Goal: Task Accomplishment & Management: Use online tool/utility

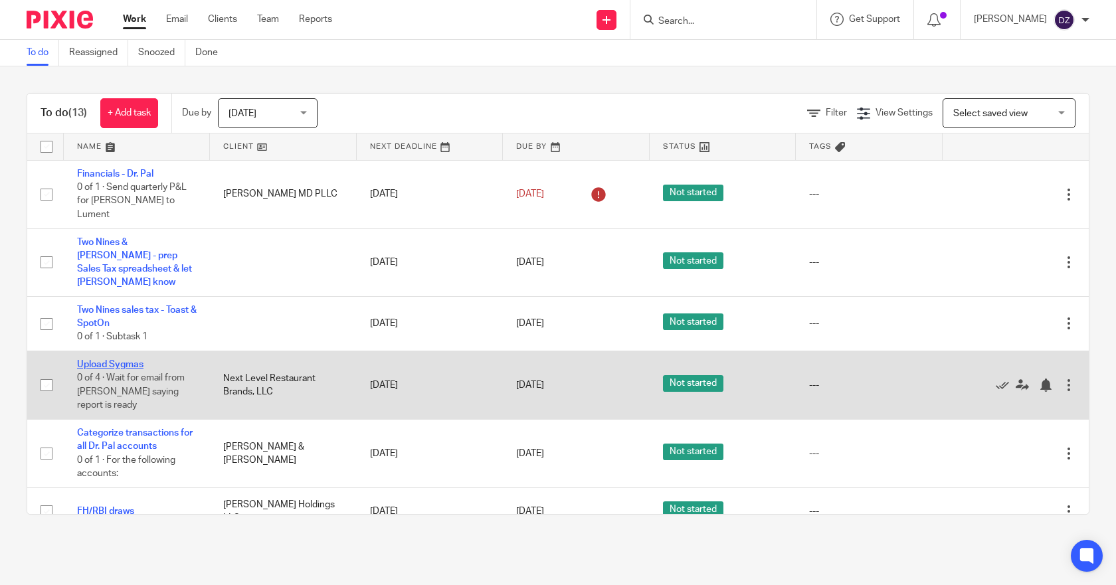
click at [126, 360] on link "Upload Sygmas" at bounding box center [110, 364] width 66 height 9
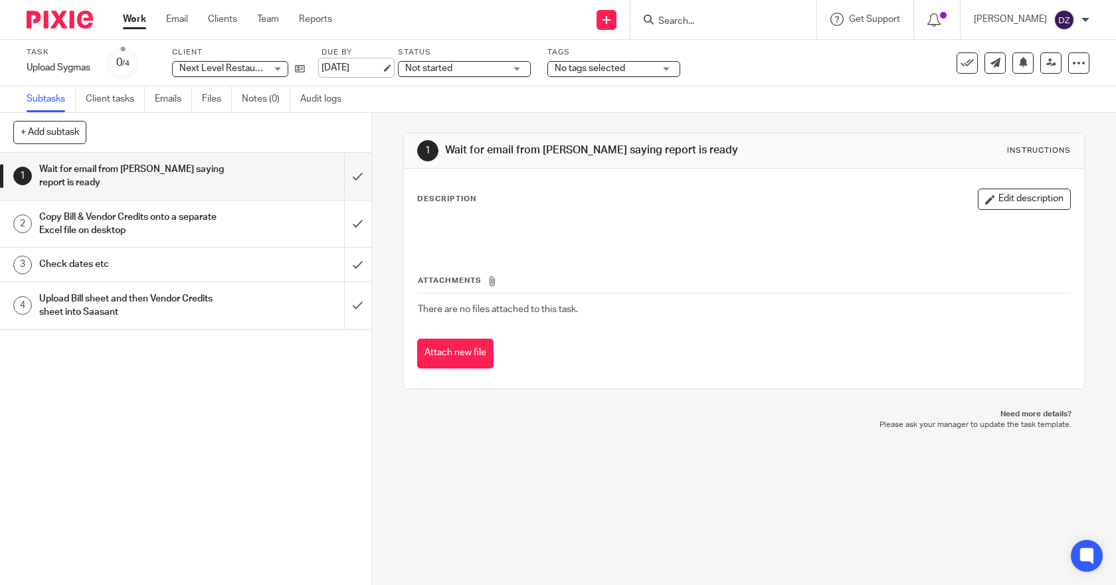
click at [379, 67] on link "[DATE]" at bounding box center [352, 68] width 60 height 14
click at [128, 24] on link "Work" at bounding box center [134, 19] width 23 height 13
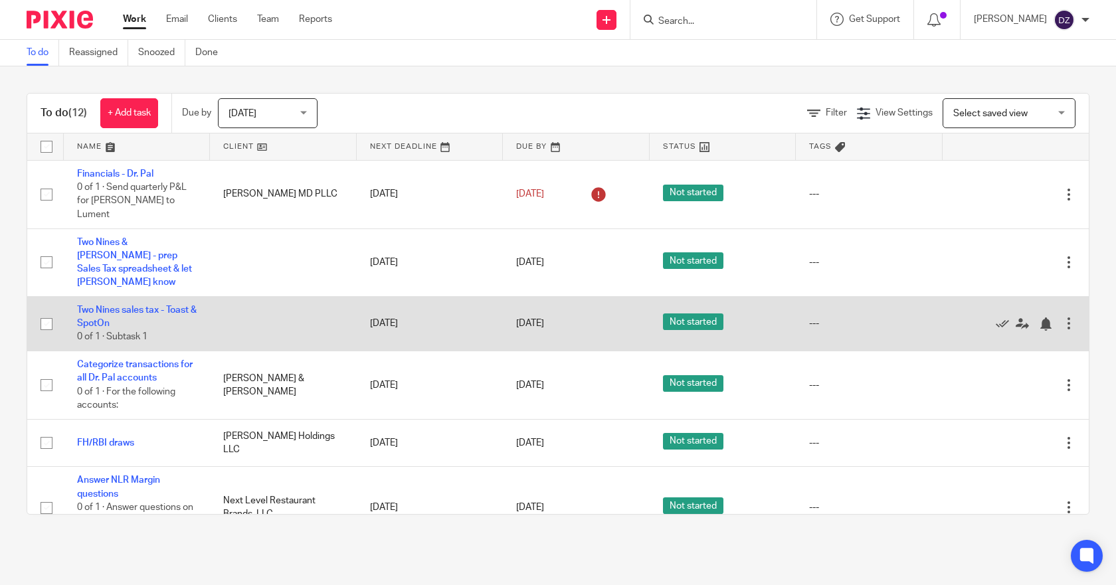
click at [1062, 317] on div at bounding box center [1068, 323] width 13 height 13
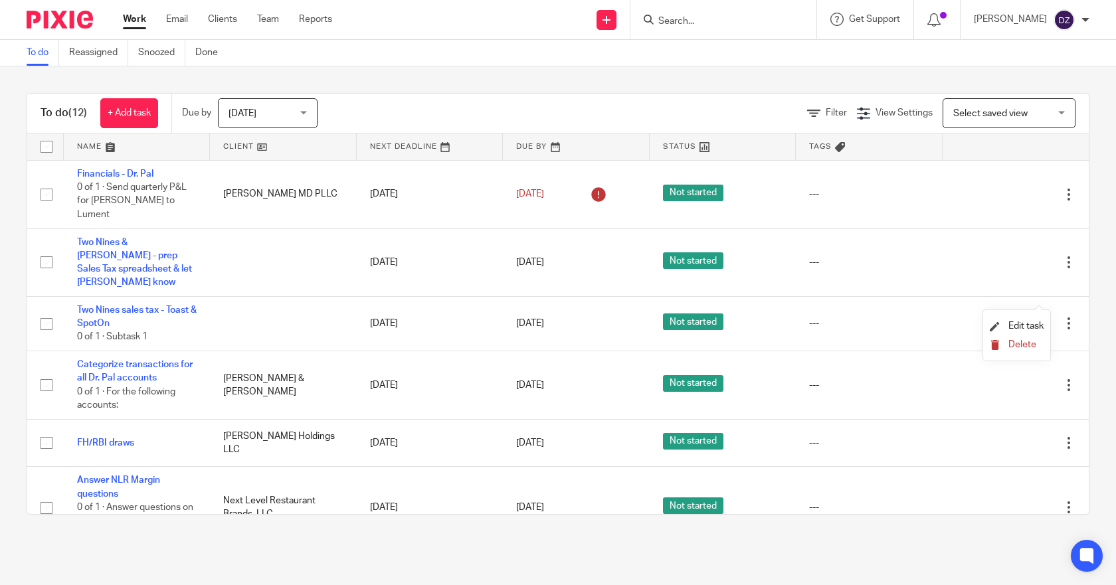
click at [1018, 342] on span "Delete" at bounding box center [1022, 344] width 28 height 9
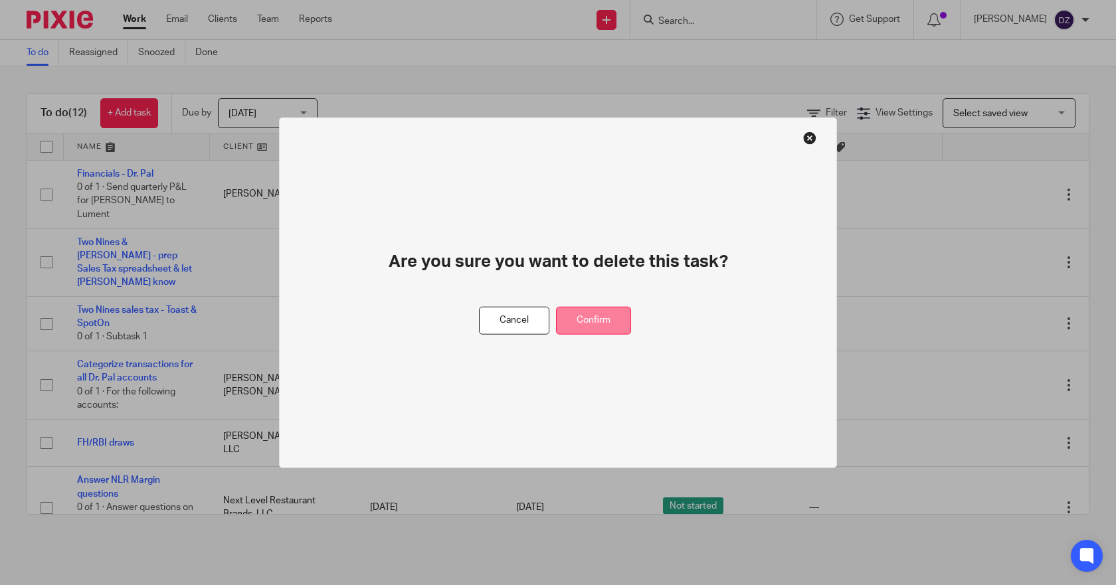
click at [591, 323] on button "Confirm" at bounding box center [593, 320] width 75 height 29
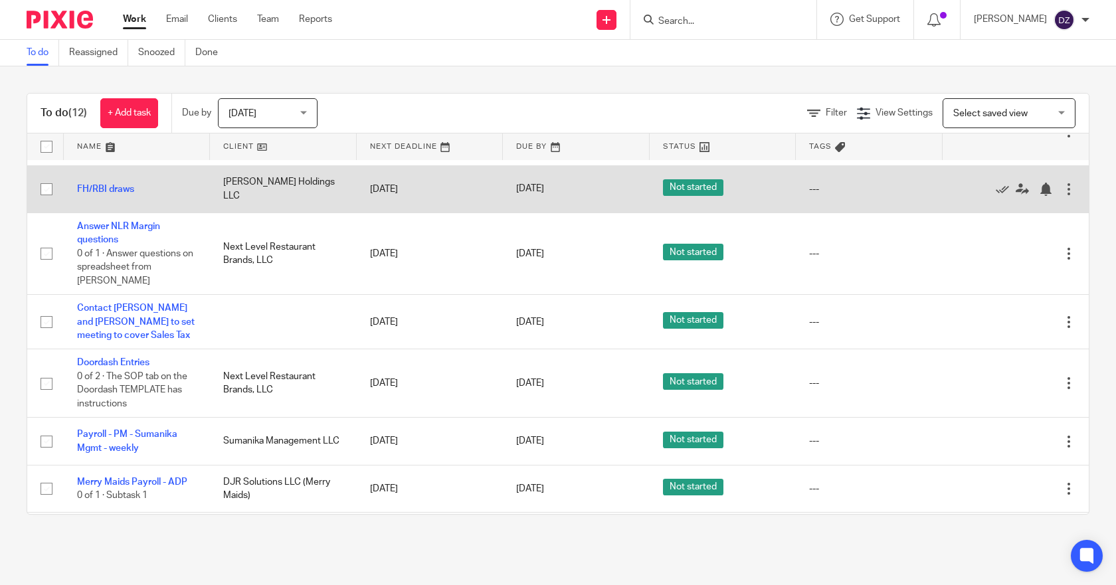
scroll to position [265, 0]
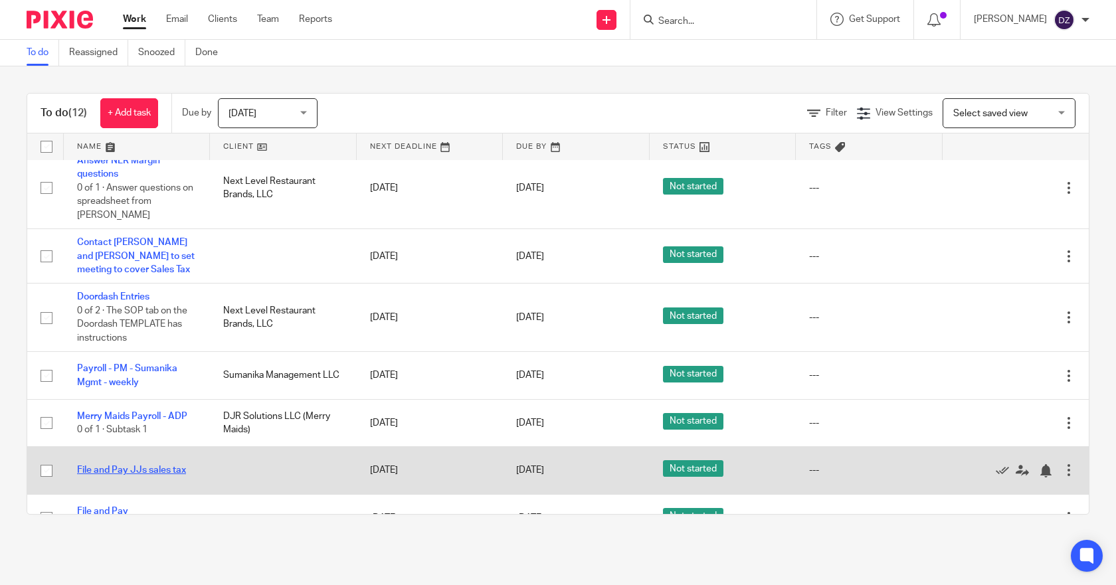
click at [152, 466] on link "File and Pay JJs sales tax" at bounding box center [131, 470] width 109 height 9
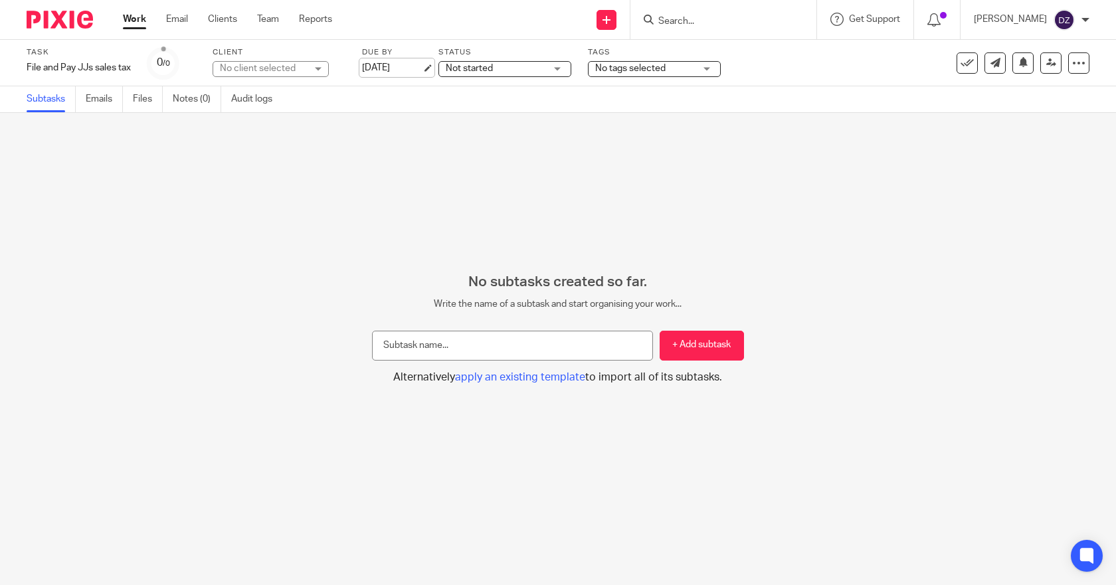
click at [396, 65] on link "[DATE]" at bounding box center [392, 68] width 60 height 14
click at [130, 21] on link "Work" at bounding box center [134, 19] width 23 height 13
